Goal: Feedback & Contribution: Leave review/rating

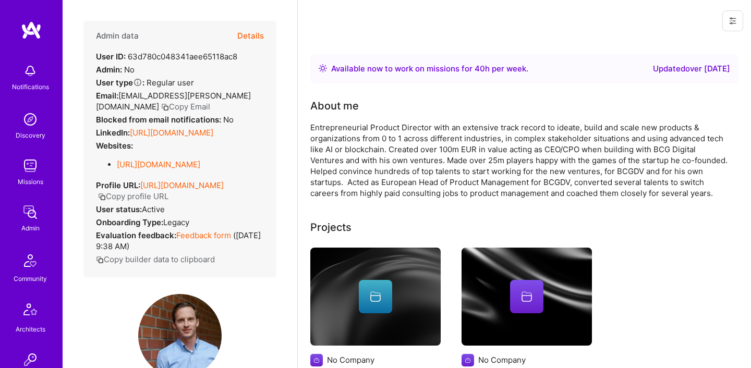
click at [251, 33] on button "Details" at bounding box center [250, 36] width 27 height 30
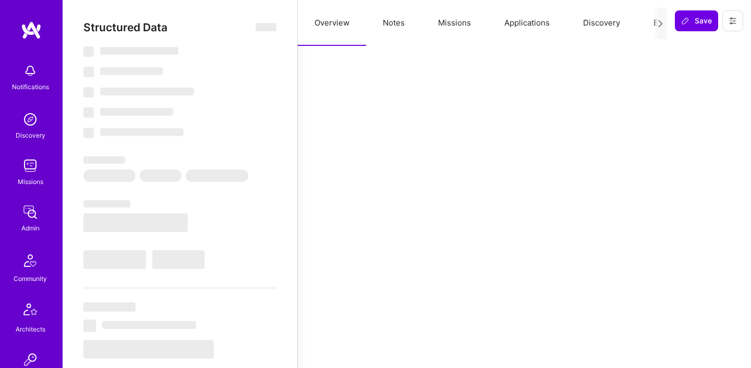
select select "Right Now"
select select "5"
select select "4"
select select "7"
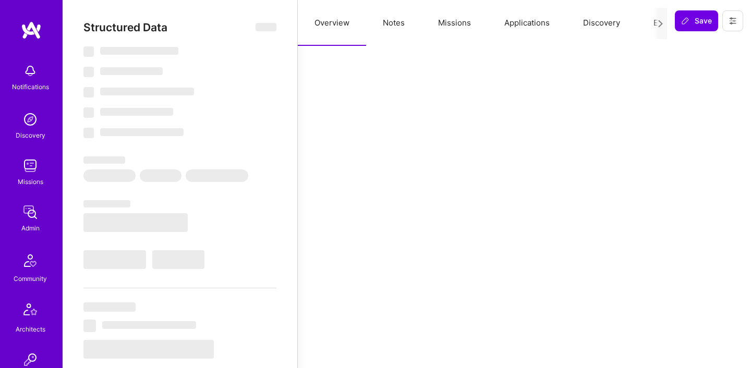
select select "DE"
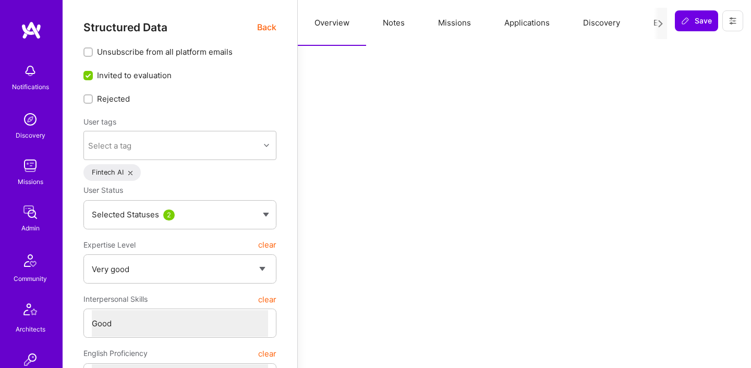
click at [662, 22] on icon at bounding box center [661, 24] width 8 height 8
click at [652, 23] on button "Evaluation" at bounding box center [672, 23] width 71 height 46
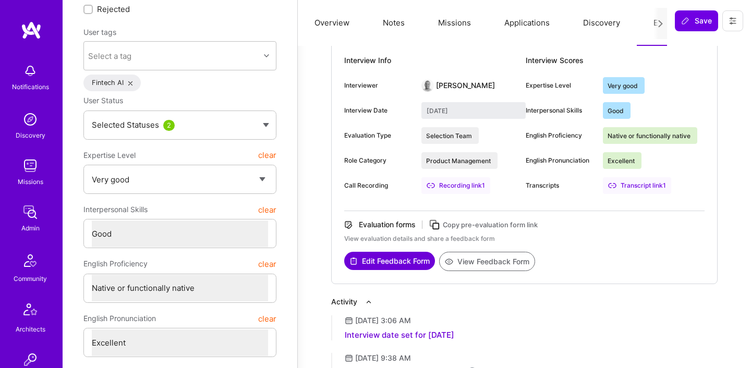
scroll to position [215, 0]
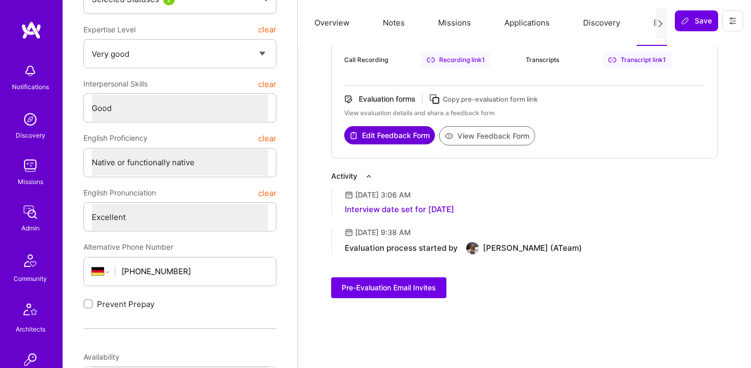
drag, startPoint x: 356, startPoint y: 194, endPoint x: 419, endPoint y: 192, distance: 62.6
click at [411, 192] on div "February 20, 2023 at 3:06 AM" at bounding box center [383, 195] width 56 height 10
copy div "February 20, 2023"
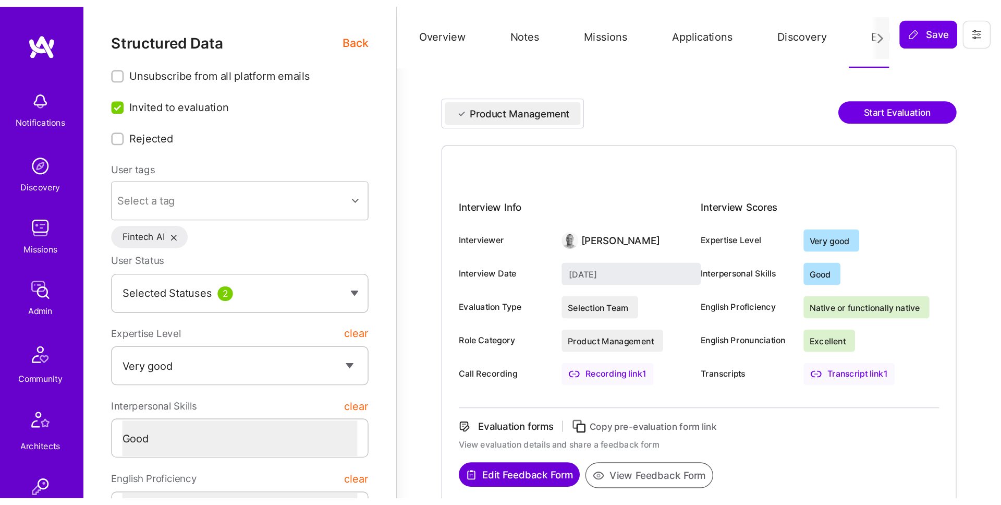
scroll to position [122, 0]
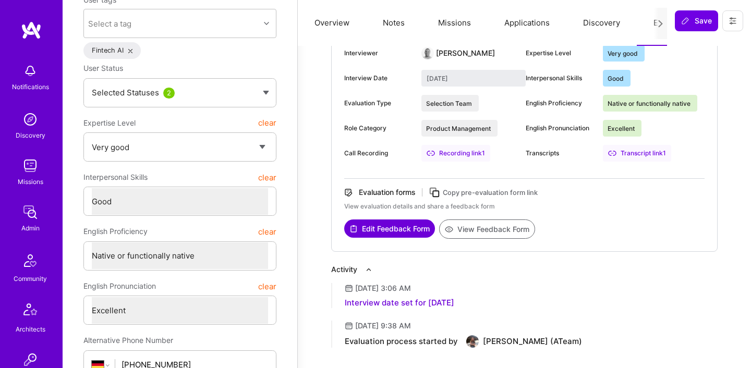
click at [486, 226] on button "View Feedback Form" at bounding box center [487, 229] width 96 height 19
type textarea "x"
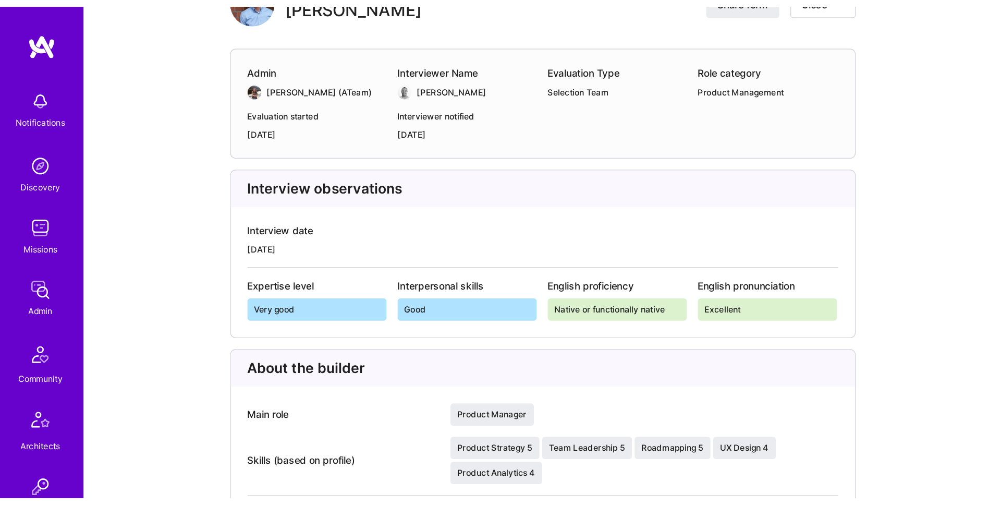
scroll to position [132, 0]
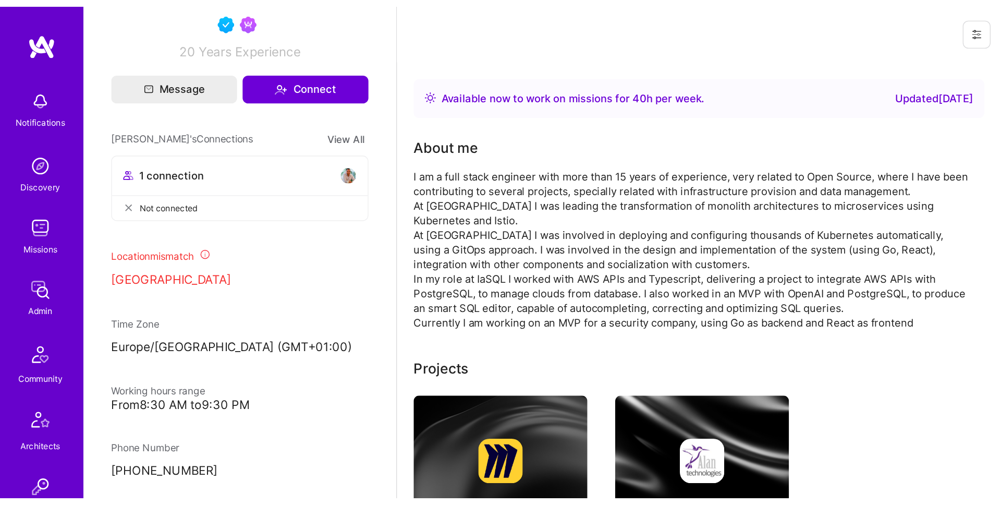
scroll to position [437, 0]
